Goal: Task Accomplishment & Management: Manage account settings

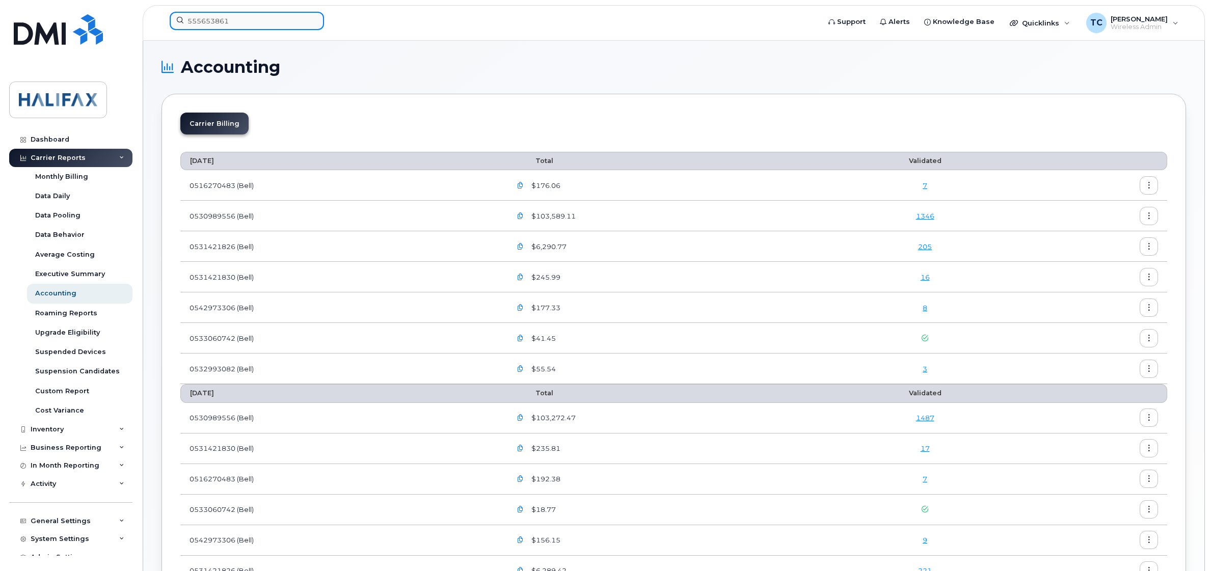
scroll to position [191, 0]
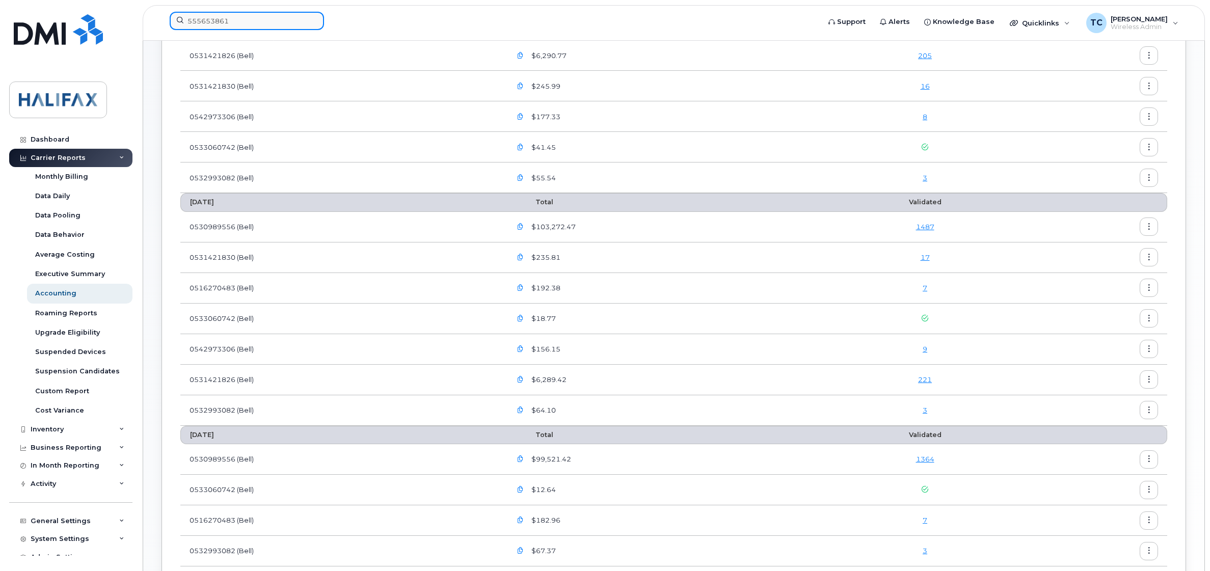
click at [232, 15] on input "555653861" at bounding box center [247, 21] width 154 height 18
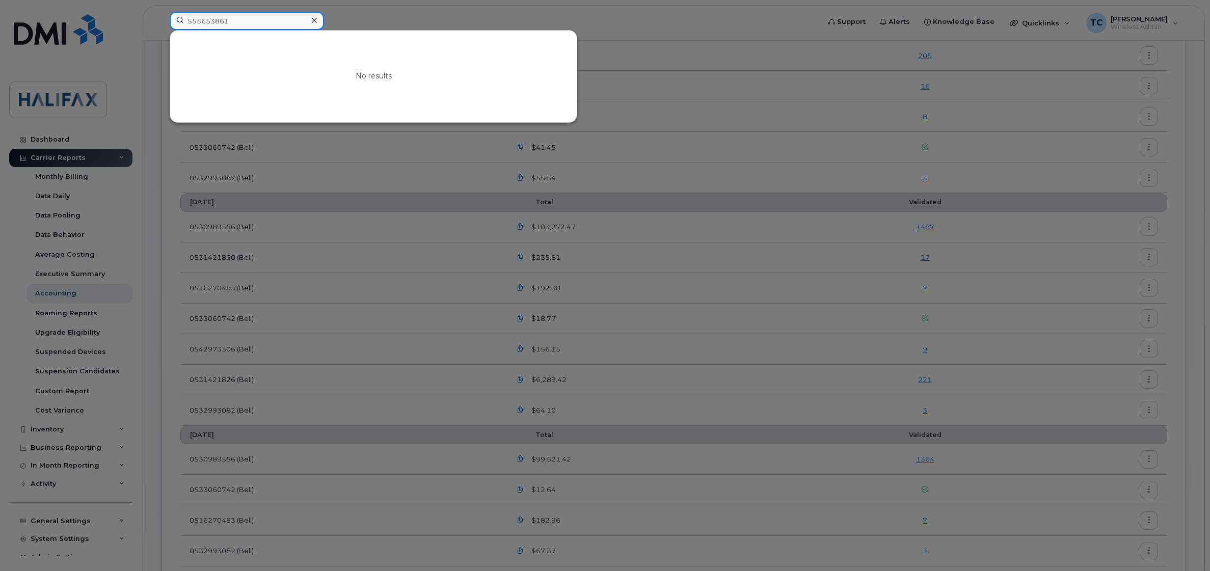
paste input "902-943-9505"
drag, startPoint x: 289, startPoint y: 18, endPoint x: 91, endPoint y: 13, distance: 198.7
click at [161, 13] on div "555653861902-943-9505 No results" at bounding box center [491, 23] width 660 height 22
paste input
click at [205, 18] on input "902-943-9505" at bounding box center [247, 21] width 154 height 18
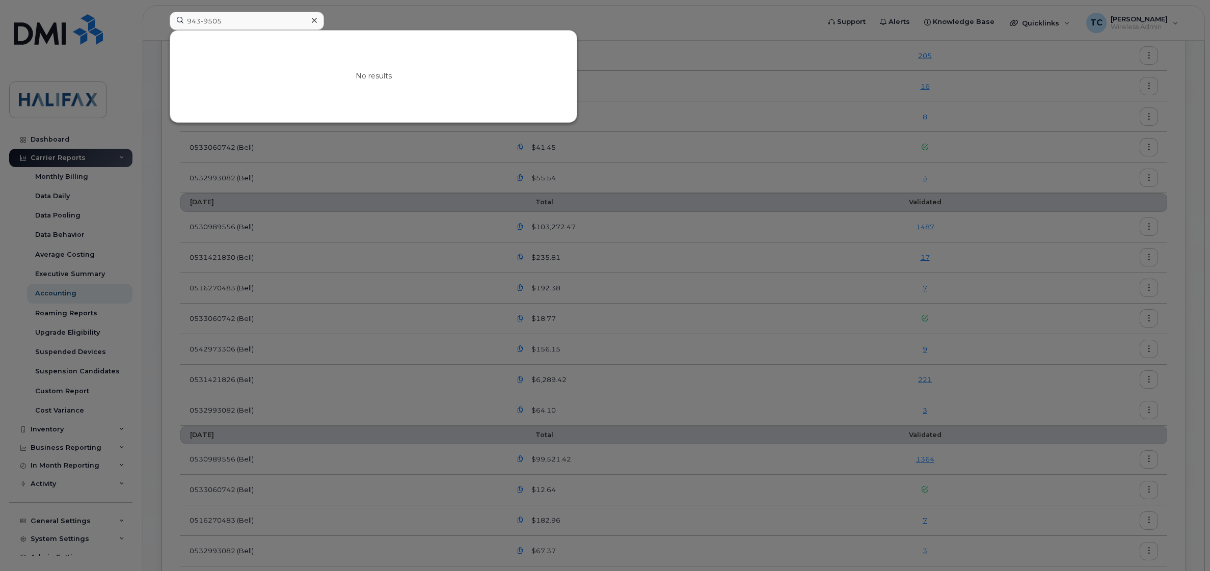
click at [714, 18] on div at bounding box center [605, 285] width 1210 height 571
drag, startPoint x: 266, startPoint y: 22, endPoint x: -6, endPoint y: 14, distance: 272.1
click at [0, 14] on html "943-9505 No results Support Alerts Knowledge Base Quicklinks Suspend / Cancel D…" at bounding box center [605, 291] width 1210 height 964
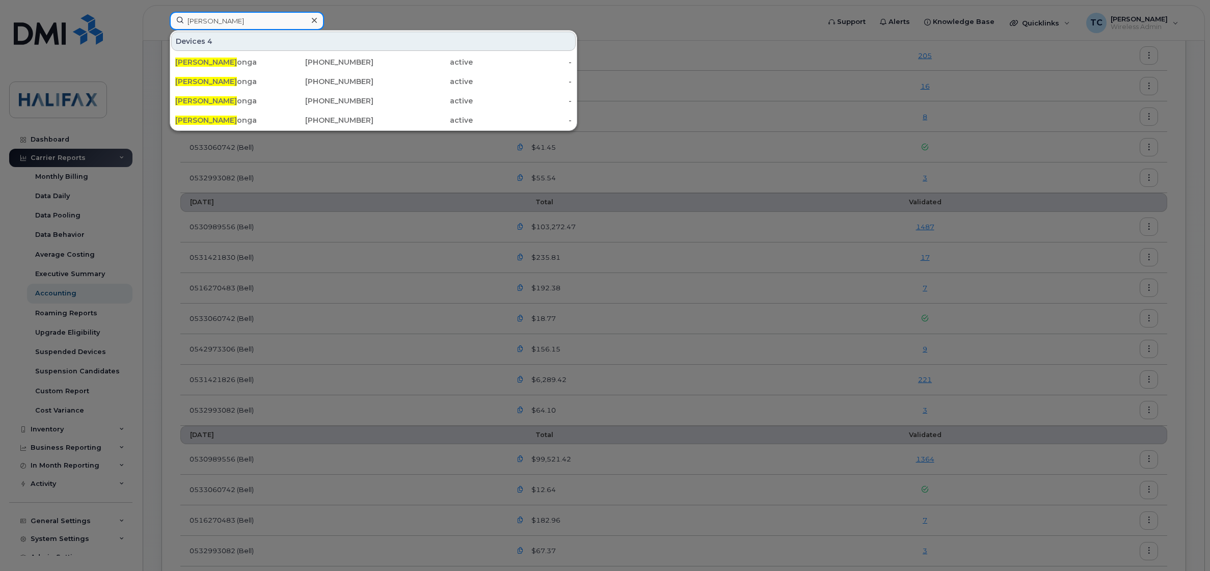
type input "bryan map"
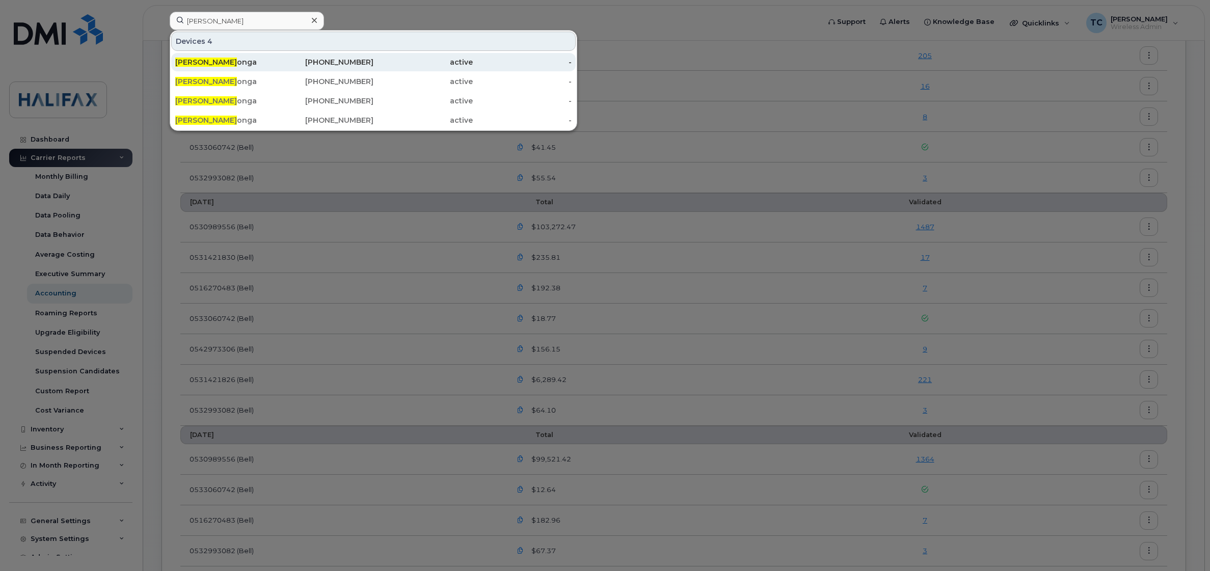
drag, startPoint x: 255, startPoint y: 60, endPoint x: 264, endPoint y: 64, distance: 9.8
click at [255, 60] on div "Bryan Map onga" at bounding box center [224, 62] width 99 height 10
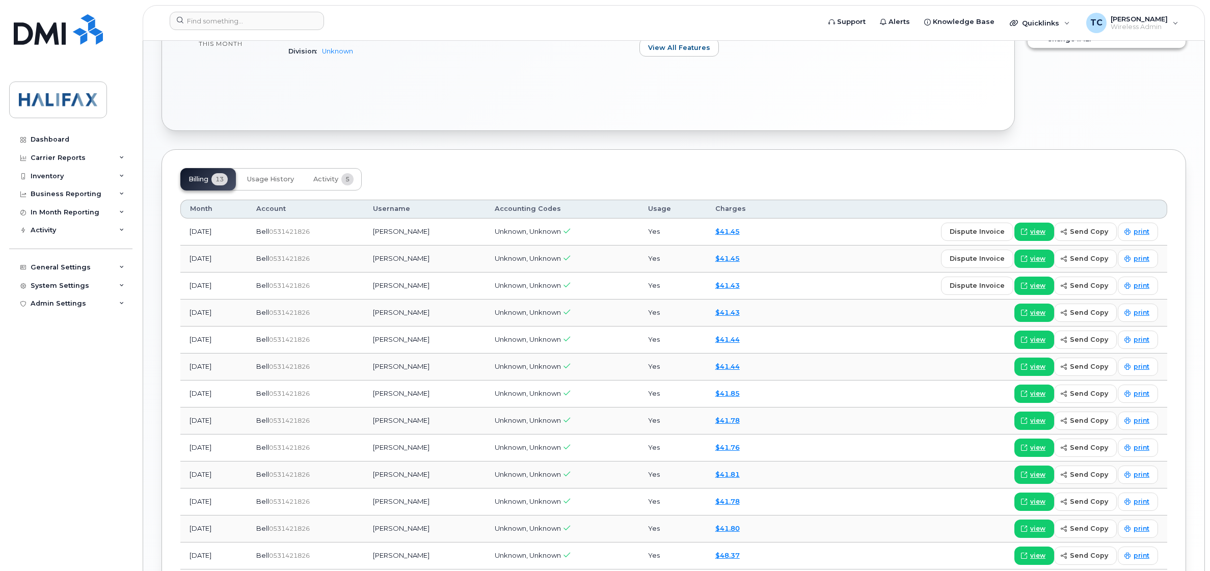
scroll to position [453, 0]
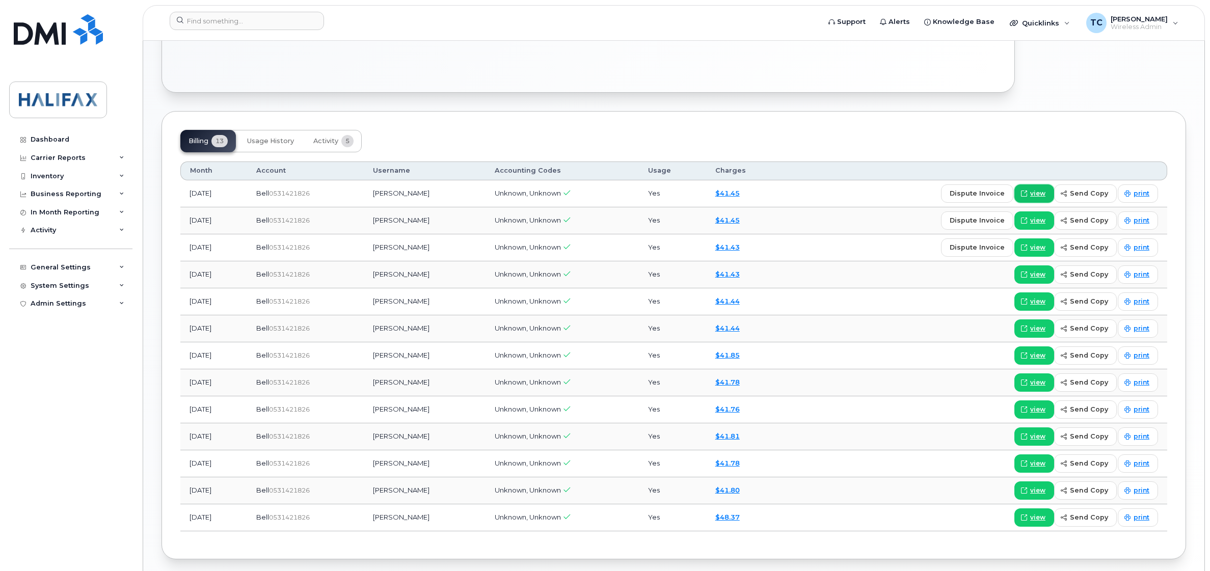
click at [1040, 197] on span "view" at bounding box center [1037, 193] width 15 height 9
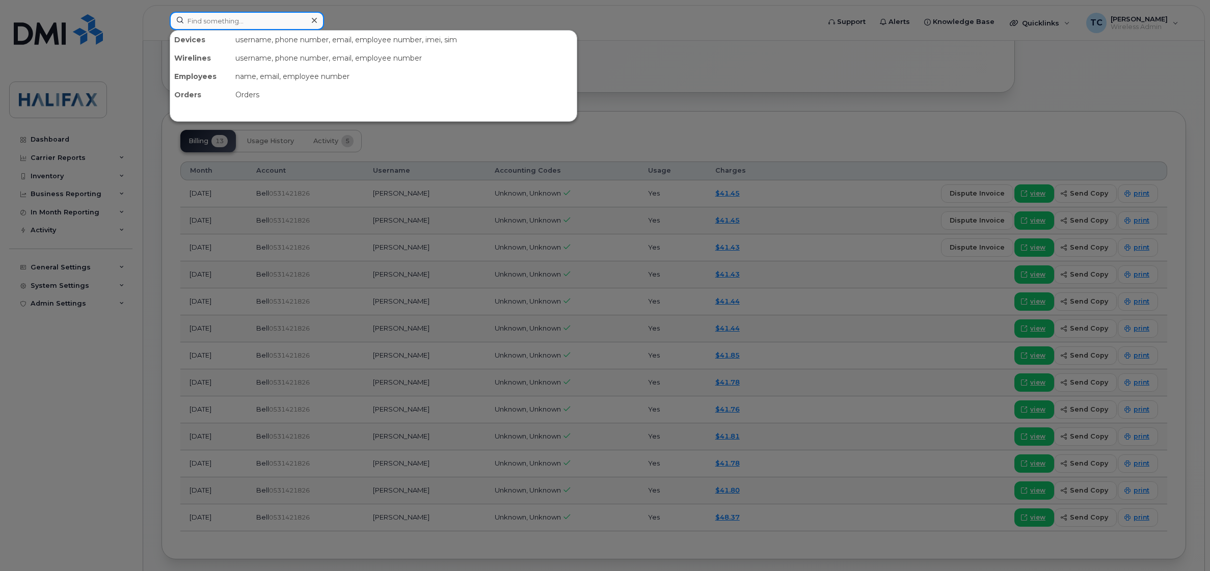
click at [223, 24] on input at bounding box center [247, 21] width 154 height 18
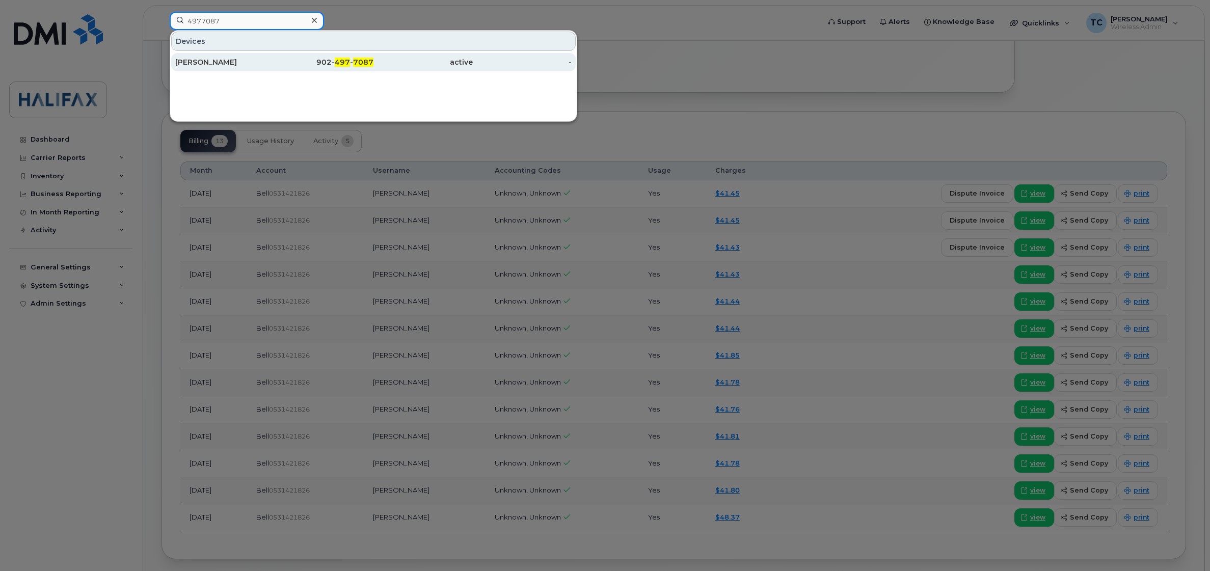
type input "4977087"
click at [260, 63] on div "Bryan Maponga" at bounding box center [224, 62] width 99 height 10
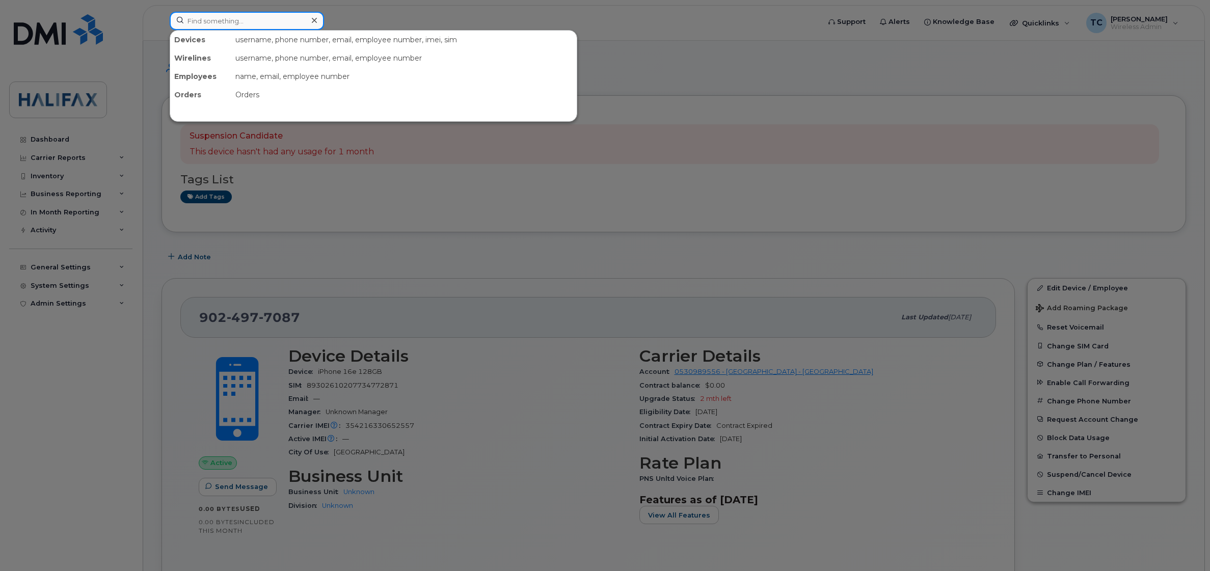
click at [258, 18] on input at bounding box center [247, 21] width 154 height 18
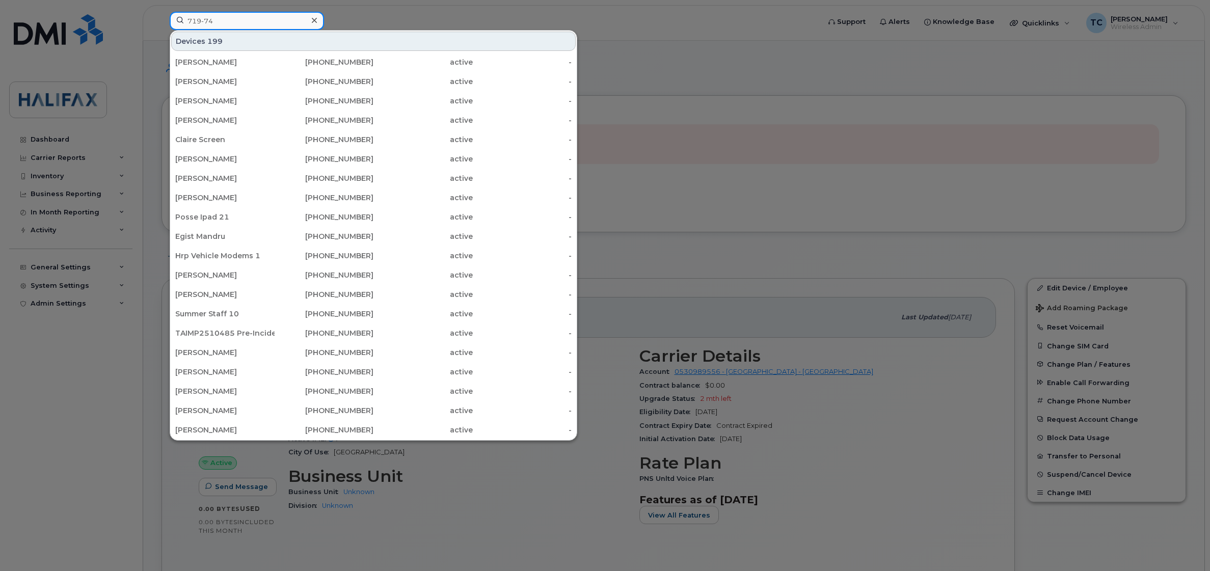
type input "719-74"
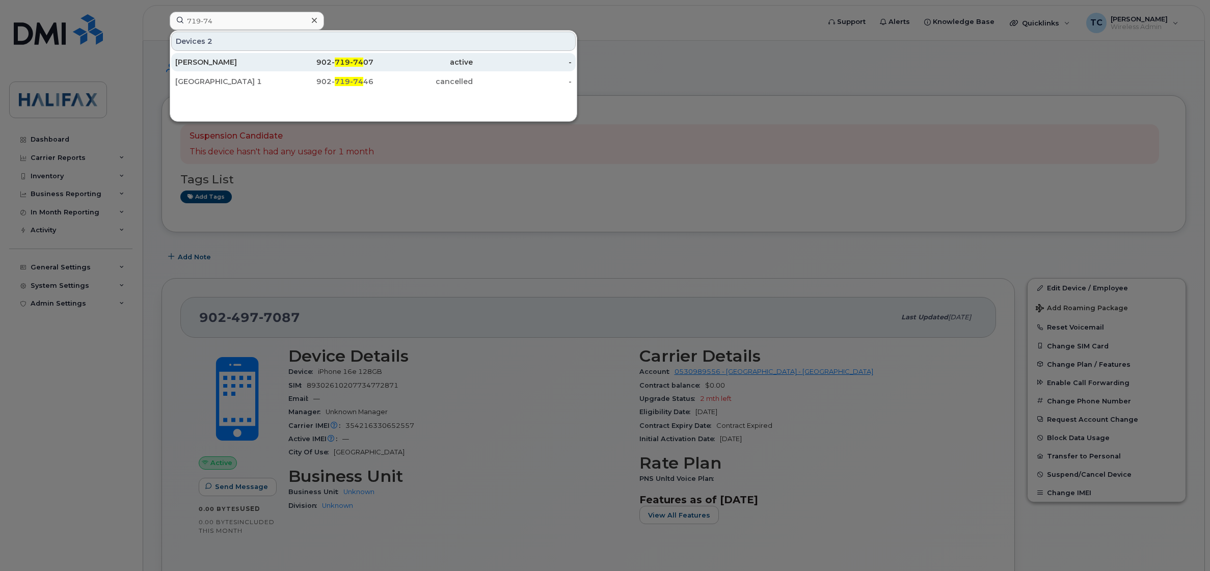
click at [207, 58] on div "[PERSON_NAME]" at bounding box center [224, 62] width 99 height 10
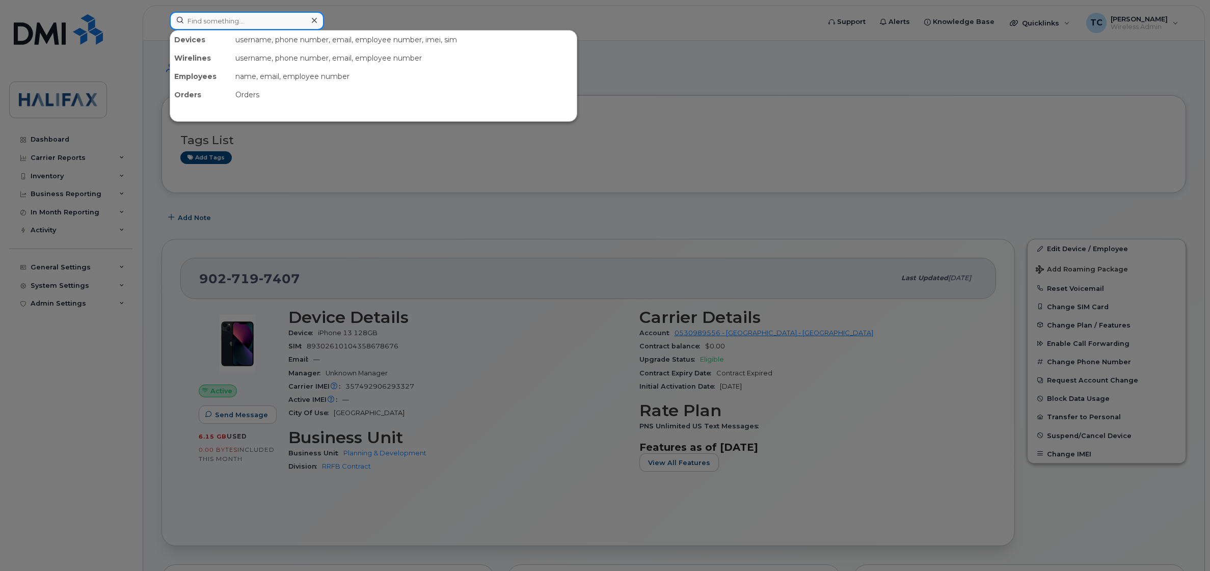
click at [278, 25] on input at bounding box center [247, 21] width 154 height 18
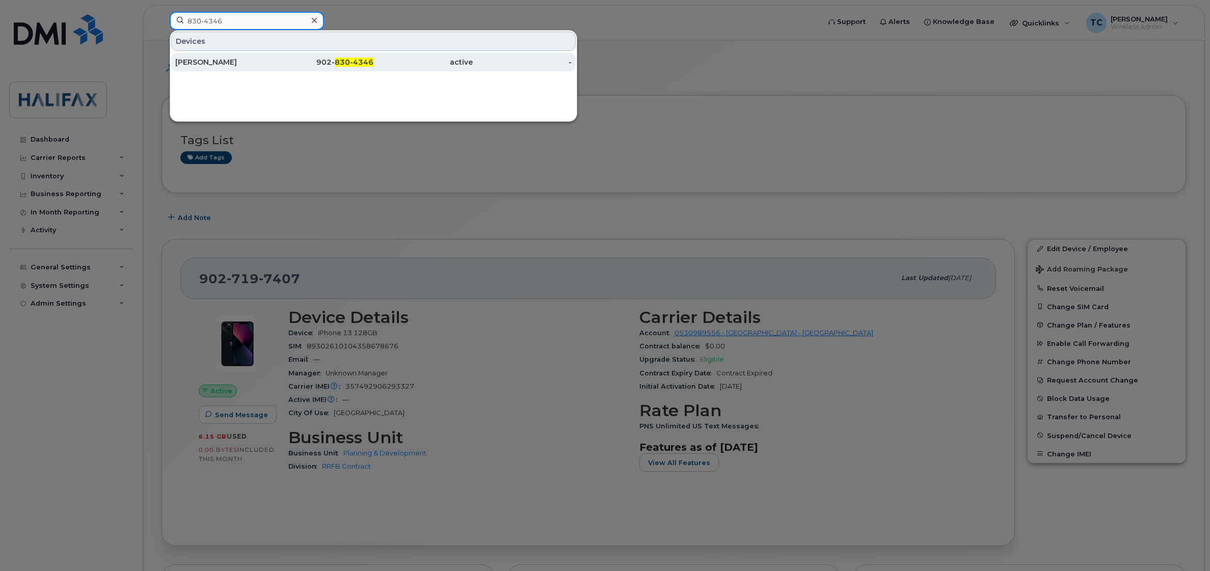
type input "830-4346"
click at [265, 65] on div "[PERSON_NAME]" at bounding box center [224, 62] width 99 height 10
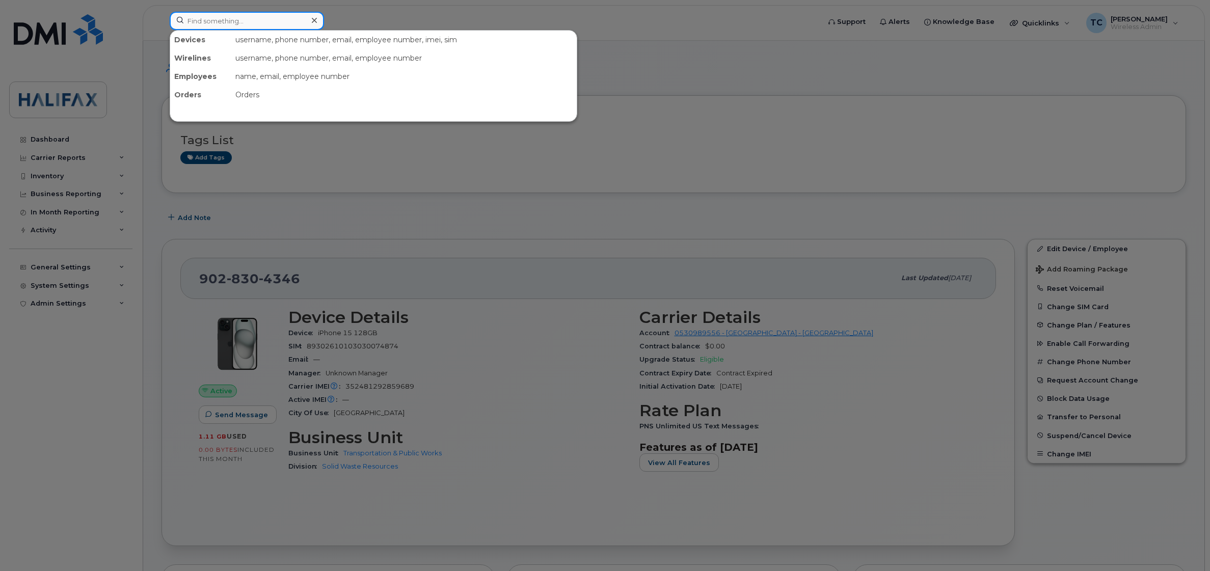
click at [204, 23] on input at bounding box center [247, 21] width 154 height 18
paste input "[PHONE_NUMBER]"
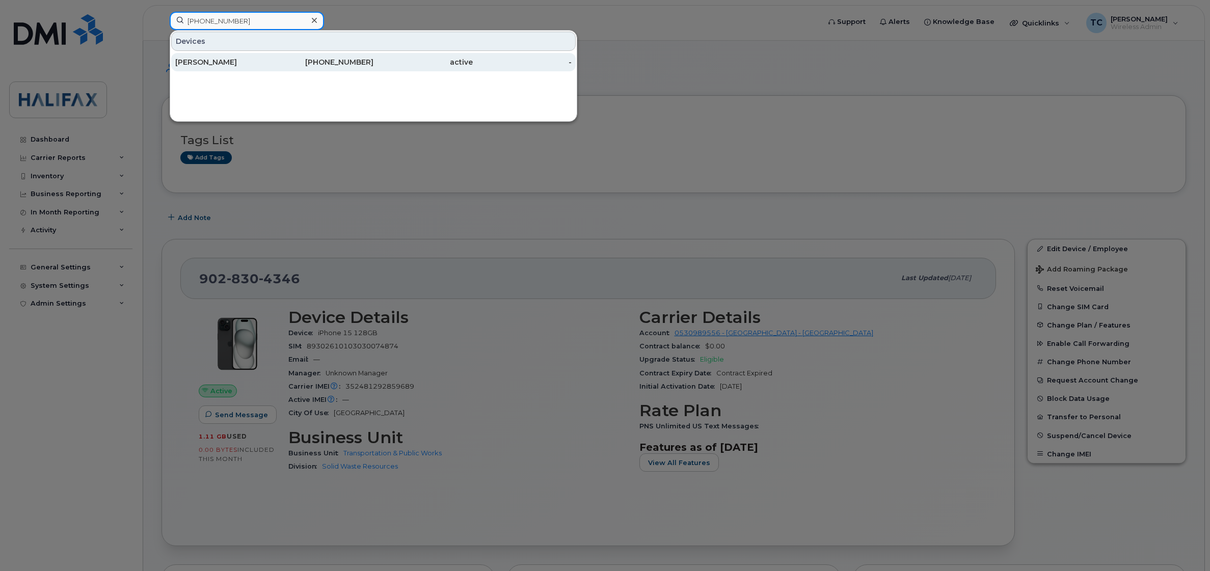
type input "[PHONE_NUMBER]"
click at [206, 65] on div "[PERSON_NAME]" at bounding box center [224, 62] width 99 height 10
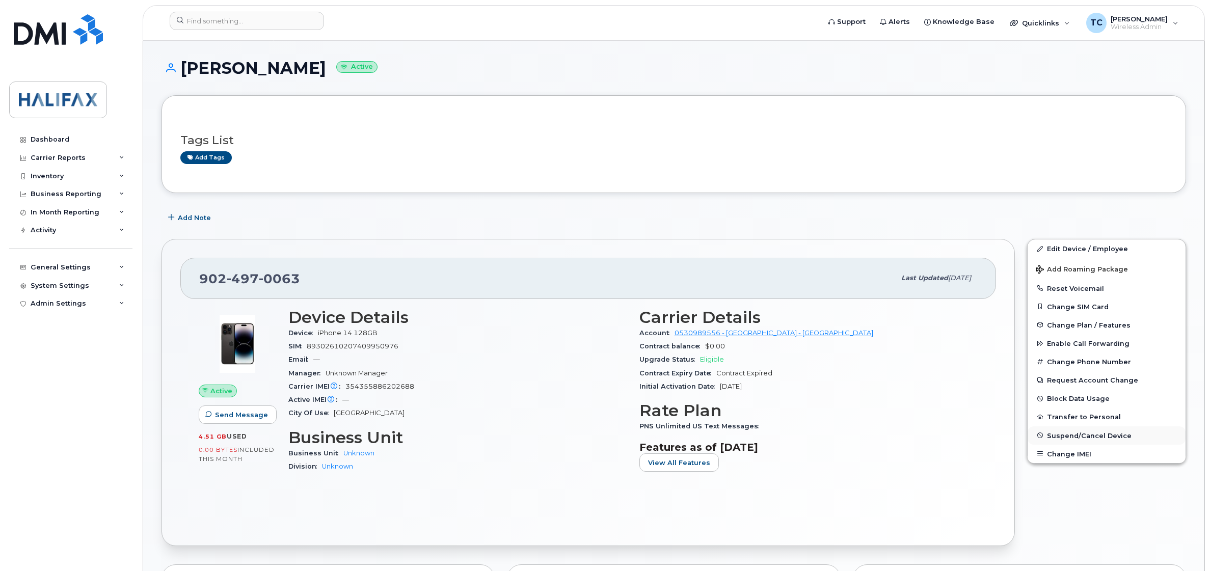
click at [1057, 433] on span "Suspend/Cancel Device" at bounding box center [1089, 435] width 85 height 8
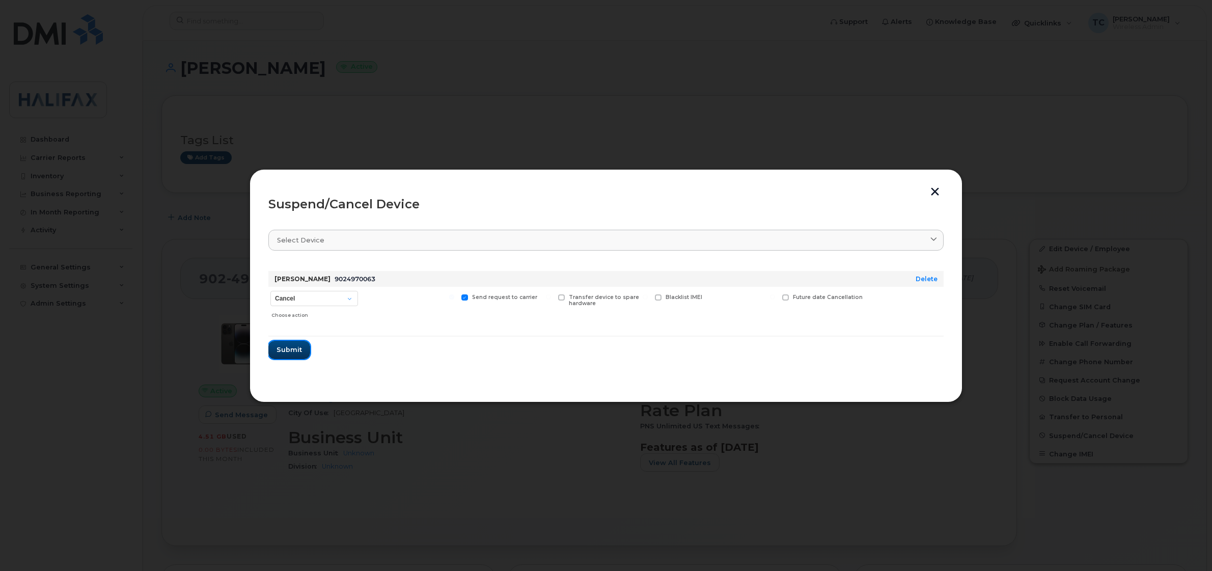
click at [297, 353] on span "Submit" at bounding box center [289, 350] width 25 height 10
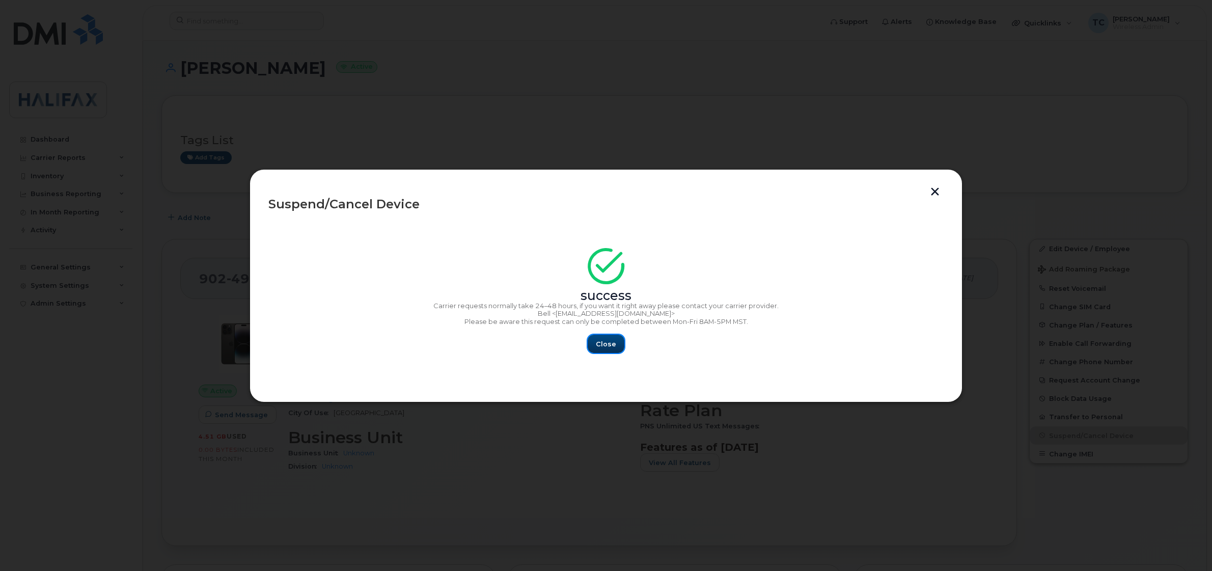
click at [607, 340] on span "Close" at bounding box center [606, 344] width 20 height 10
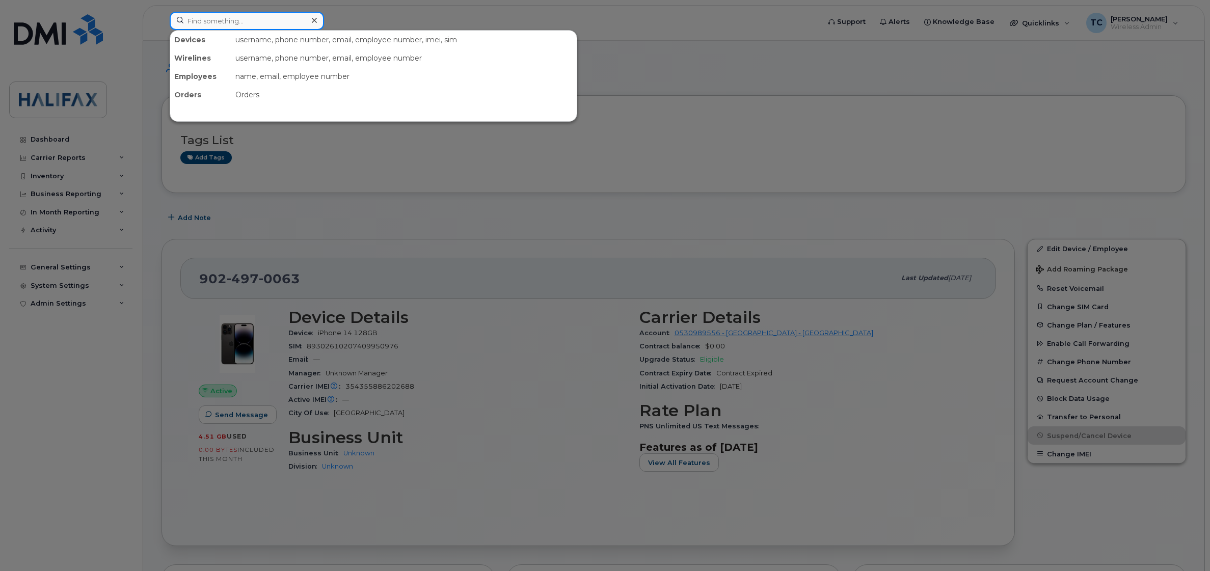
click at [243, 14] on input at bounding box center [247, 21] width 154 height 18
paste input "(902) 497-0063"
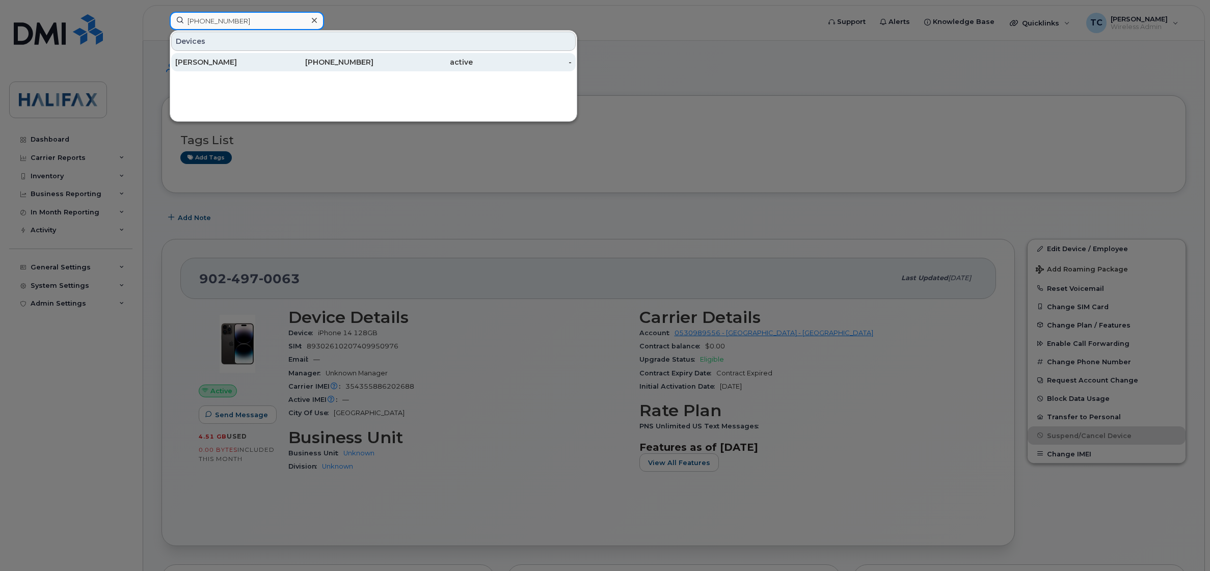
type input "(902) 497-0063"
click at [205, 69] on div "[PERSON_NAME]" at bounding box center [224, 62] width 99 height 18
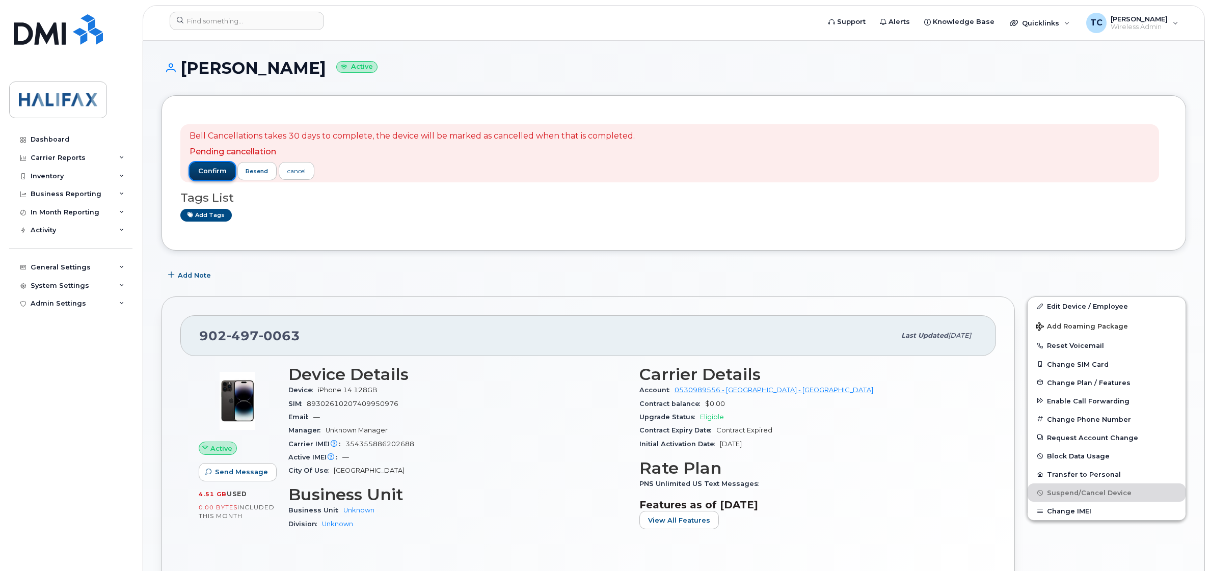
click at [207, 167] on span "confirm" at bounding box center [212, 171] width 29 height 9
